Goal: Find specific page/section: Find specific page/section

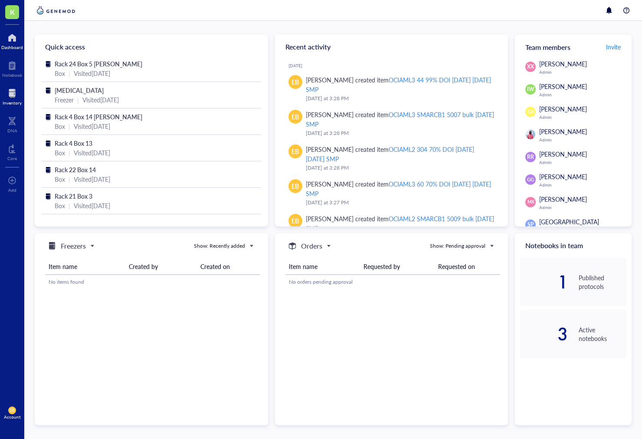
click at [7, 97] on div at bounding box center [12, 93] width 19 height 14
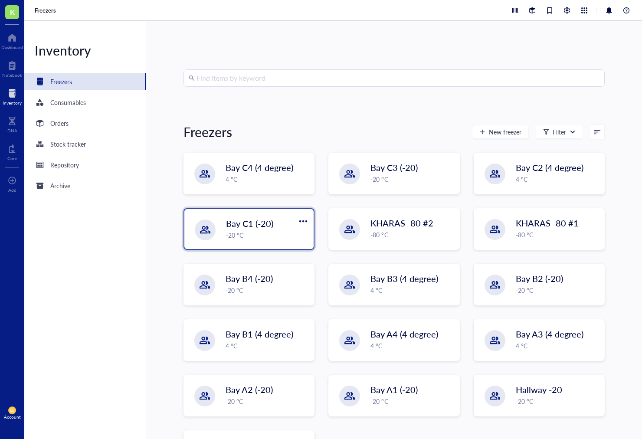
scroll to position [47, 0]
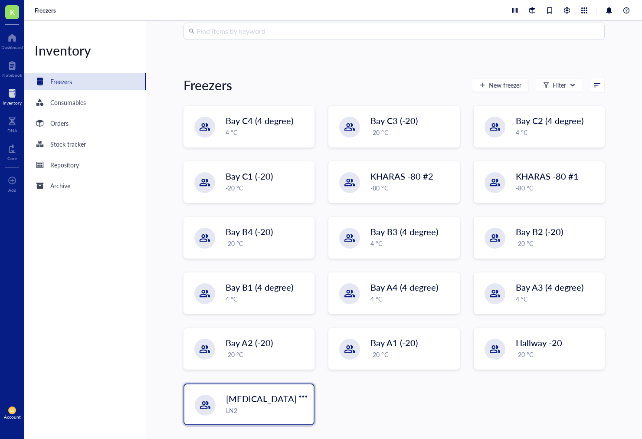
click at [252, 406] on div "LN2" at bounding box center [267, 410] width 82 height 10
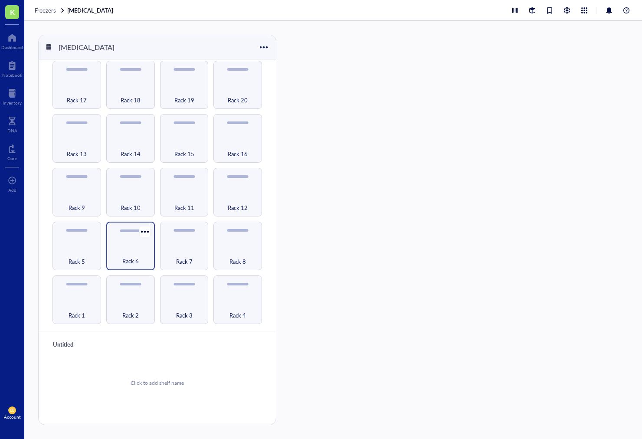
scroll to position [85, 0]
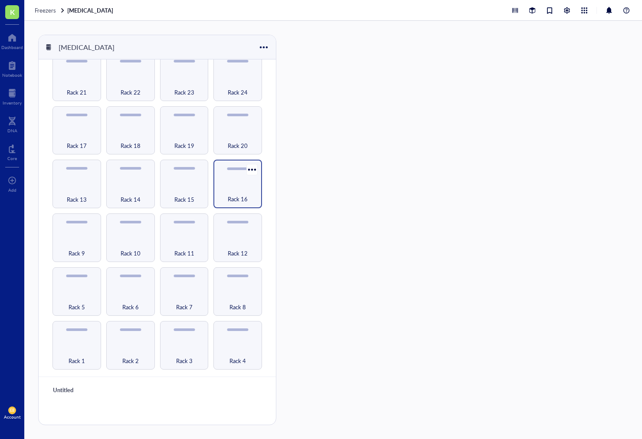
click at [222, 192] on div "Rack 16" at bounding box center [238, 194] width 40 height 19
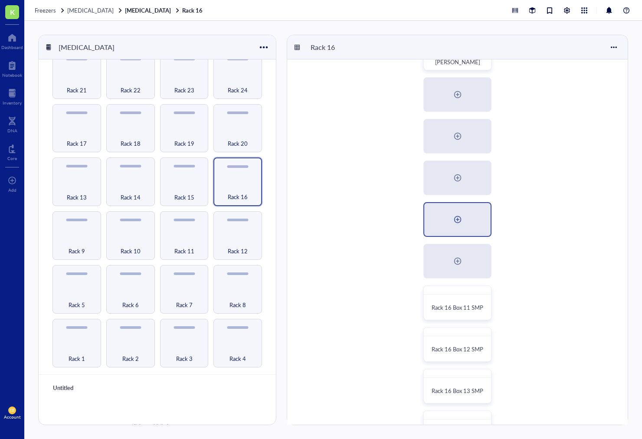
scroll to position [231, 0]
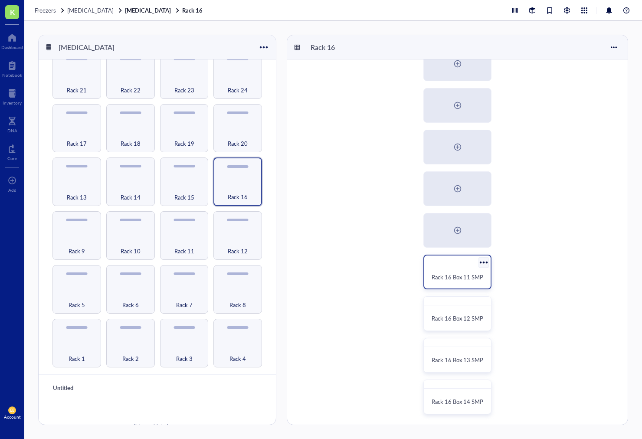
click at [453, 276] on span "Rack 16 Box 11 SMP" at bounding box center [457, 277] width 52 height 8
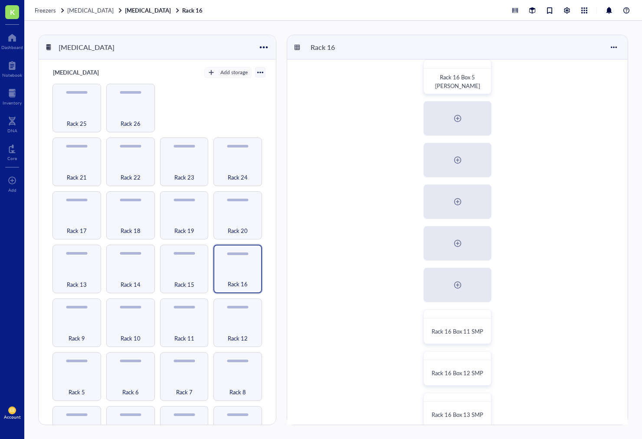
scroll to position [231, 0]
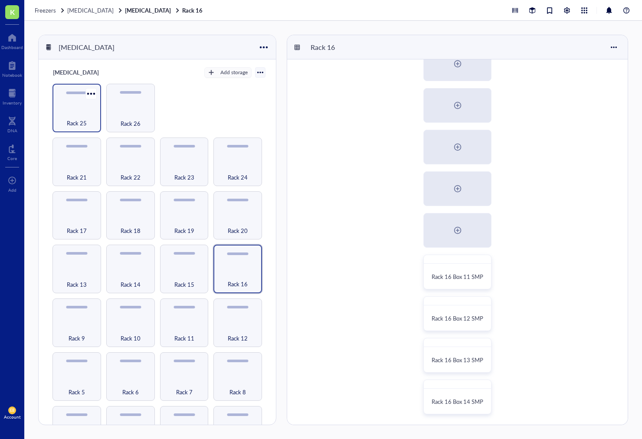
click at [80, 113] on div "Rack 25" at bounding box center [77, 118] width 40 height 19
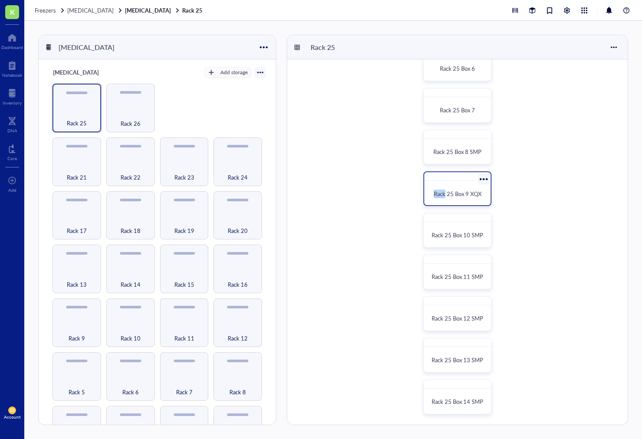
click at [444, 198] on div "Rack 25 Box 9 XQX" at bounding box center [456, 193] width 59 height 19
